Goal: Information Seeking & Learning: Learn about a topic

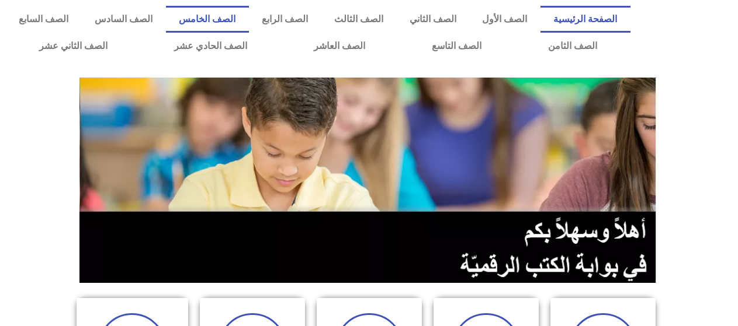
click at [249, 12] on link "الصف الخامس" at bounding box center [207, 19] width 83 height 27
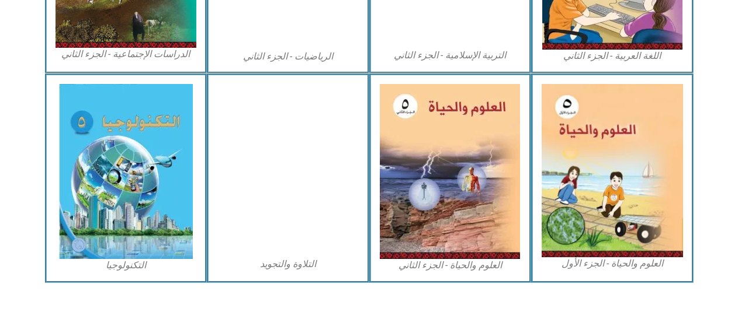
scroll to position [719, 0]
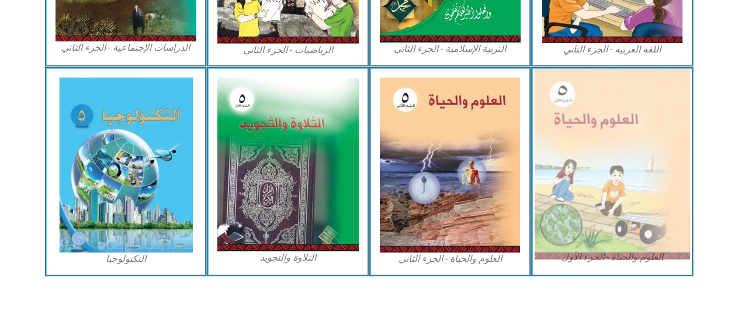
click at [569, 233] on img at bounding box center [611, 164] width 155 height 191
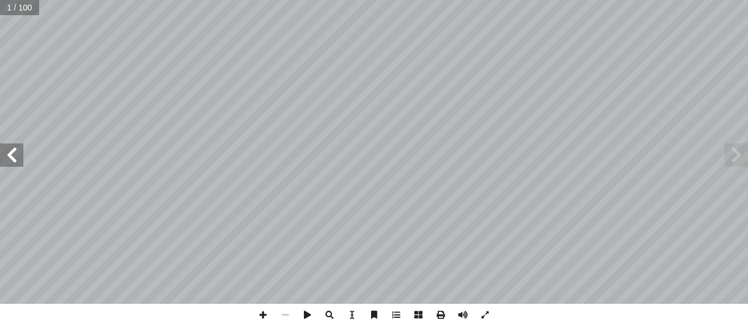
click at [13, 157] on span at bounding box center [11, 155] width 23 height 23
click at [19, 8] on input "text" at bounding box center [23, 7] width 46 height 15
click at [11, 10] on input "text" at bounding box center [23, 7] width 46 height 15
type input "*"
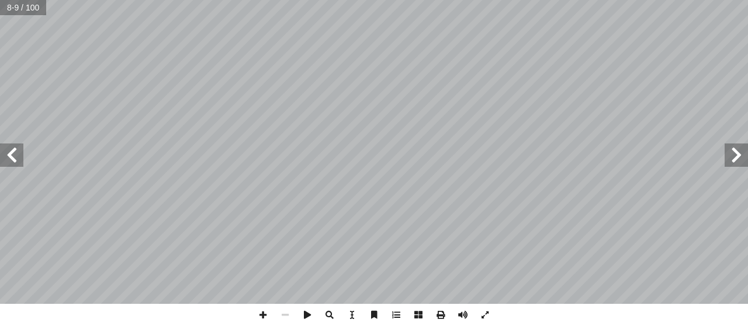
click at [0, 147] on span at bounding box center [11, 155] width 23 height 23
click at [259, 304] on span at bounding box center [263, 315] width 22 height 22
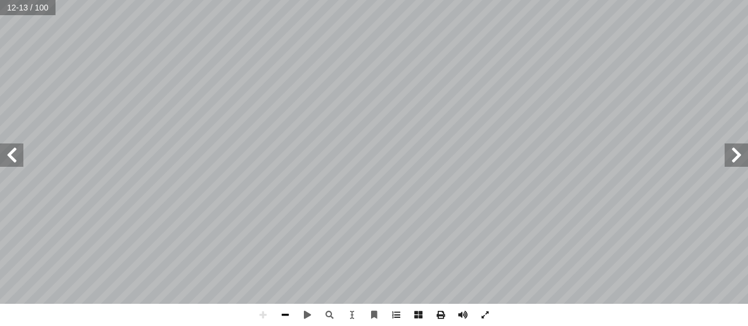
click at [291, 308] on span at bounding box center [285, 315] width 22 height 22
